Goal: Use online tool/utility: Utilize a website feature to perform a specific function

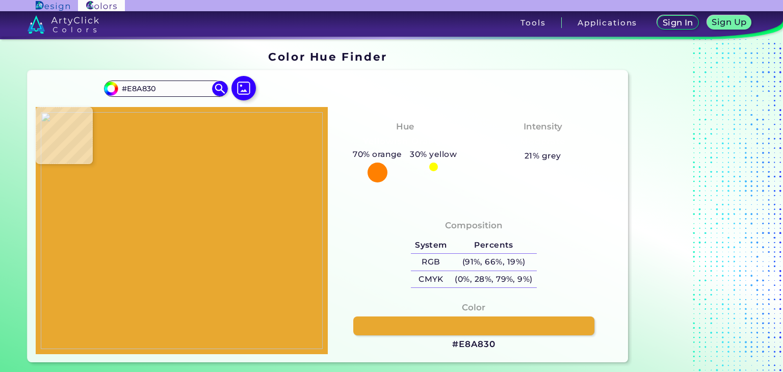
type input "#2090e0"
type input "#2090E0"
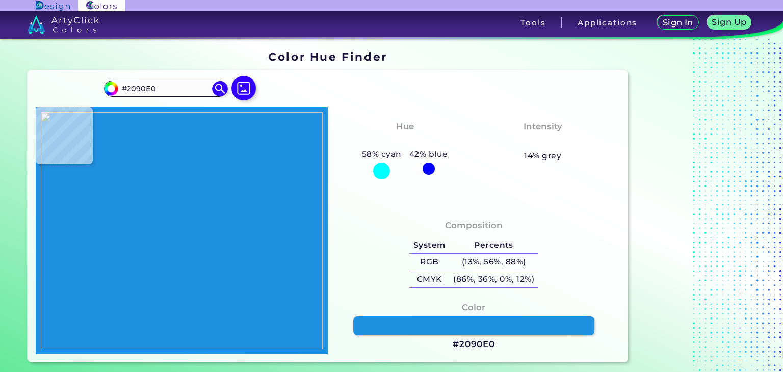
type input "#000000"
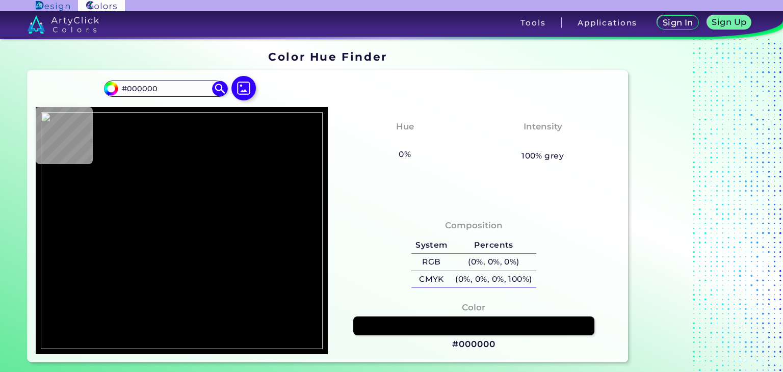
type input "#2090e0"
type input "#2090E0"
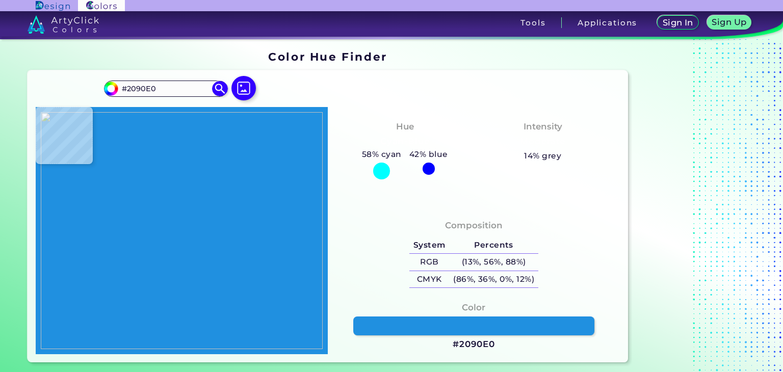
type input "#000000"
type input "#2090e0"
type input "#2090E0"
type input "#000000"
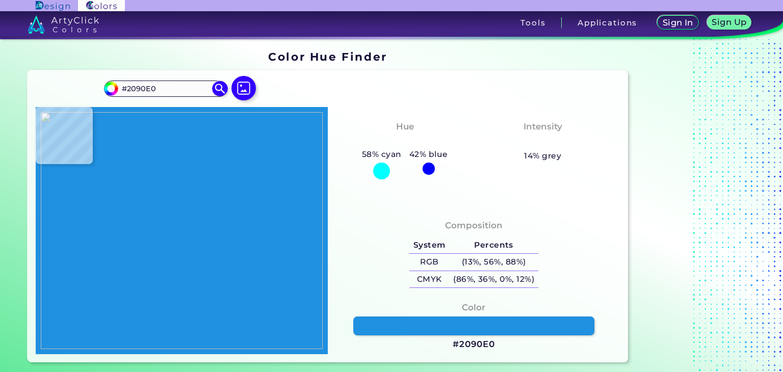
type input "#000000"
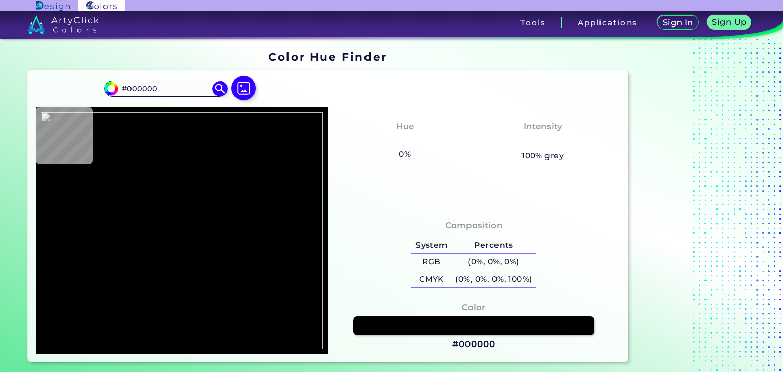
type input "#2090e0"
type input "#2090E0"
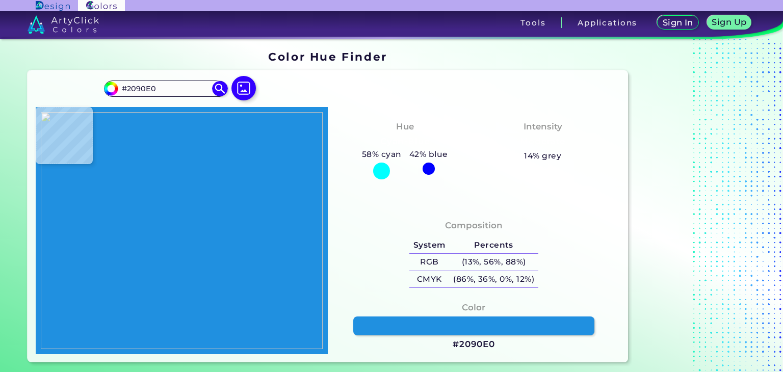
click at [466, 344] on h3 "#2090E0" at bounding box center [474, 344] width 42 height 12
click at [253, 96] on label at bounding box center [243, 97] width 33 height 9
click at [0, 0] on input "file" at bounding box center [0, 0] width 0 height 0
type input "#000000"
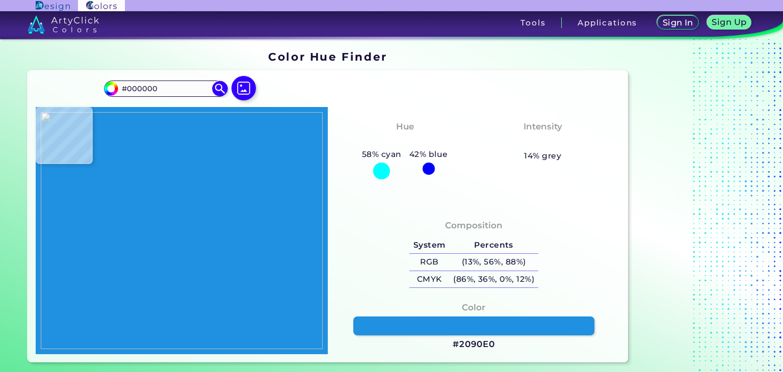
type input "#60c028"
type input "#60C028"
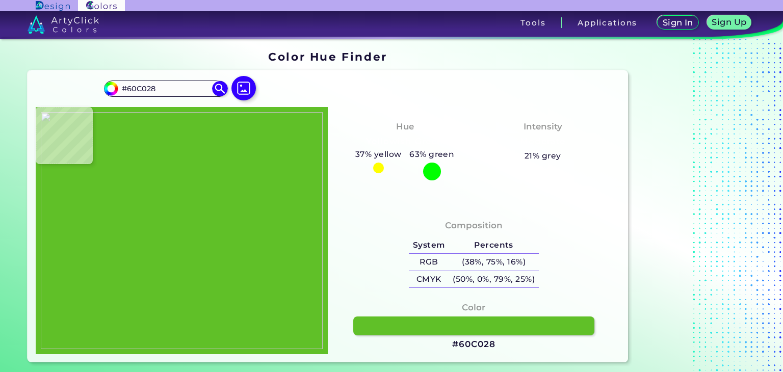
click at [468, 341] on h3 "#60C028" at bounding box center [473, 344] width 43 height 12
click at [239, 93] on img at bounding box center [244, 88] width 30 height 30
click at [0, 0] on input "file" at bounding box center [0, 0] width 0 height 0
type input "#000000"
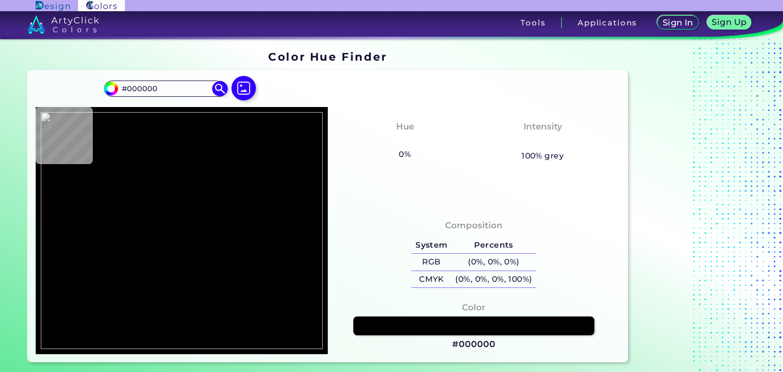
type input "#e06820"
type input "#E06820"
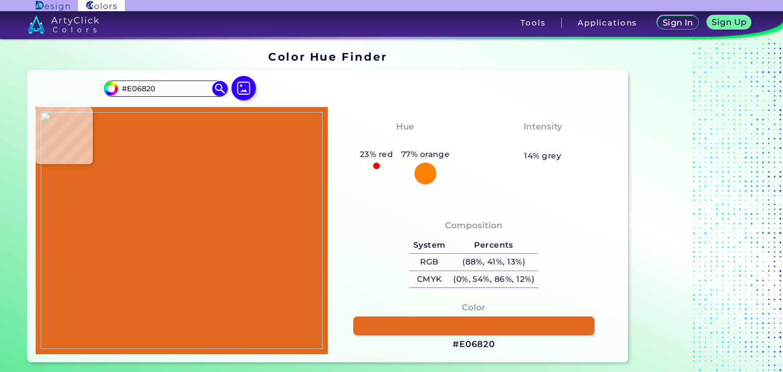
click at [477, 343] on h3 "#E06820" at bounding box center [474, 344] width 42 height 12
